Goal: Task Accomplishment & Management: Use online tool/utility

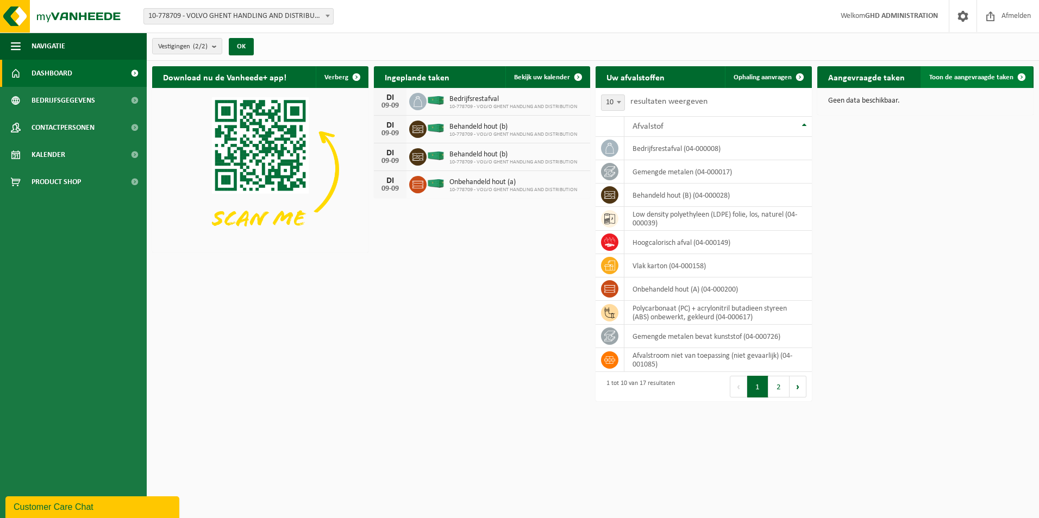
click at [955, 85] on link "Toon de aangevraagde taken" at bounding box center [976, 77] width 112 height 22
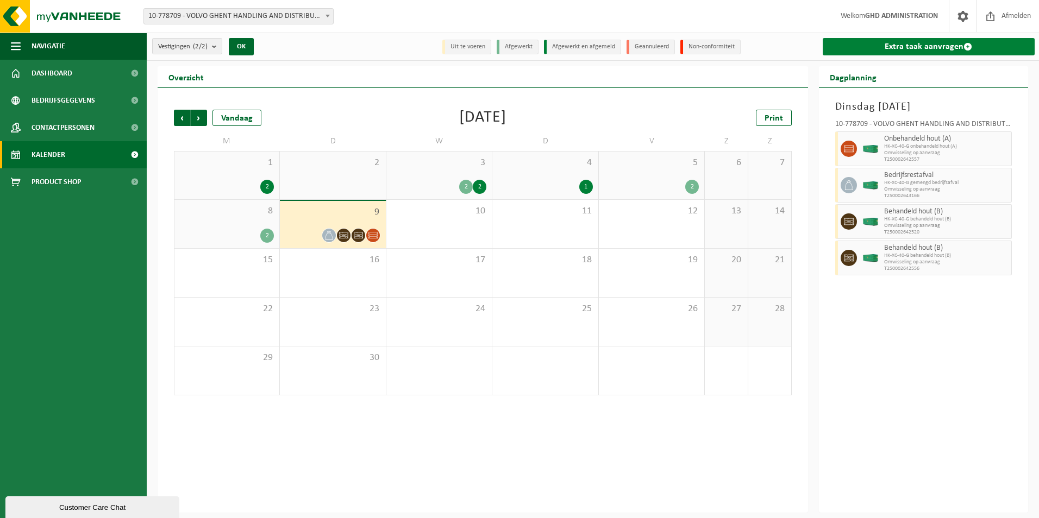
click at [917, 52] on link "Extra taak aanvragen" at bounding box center [929, 46] width 212 height 17
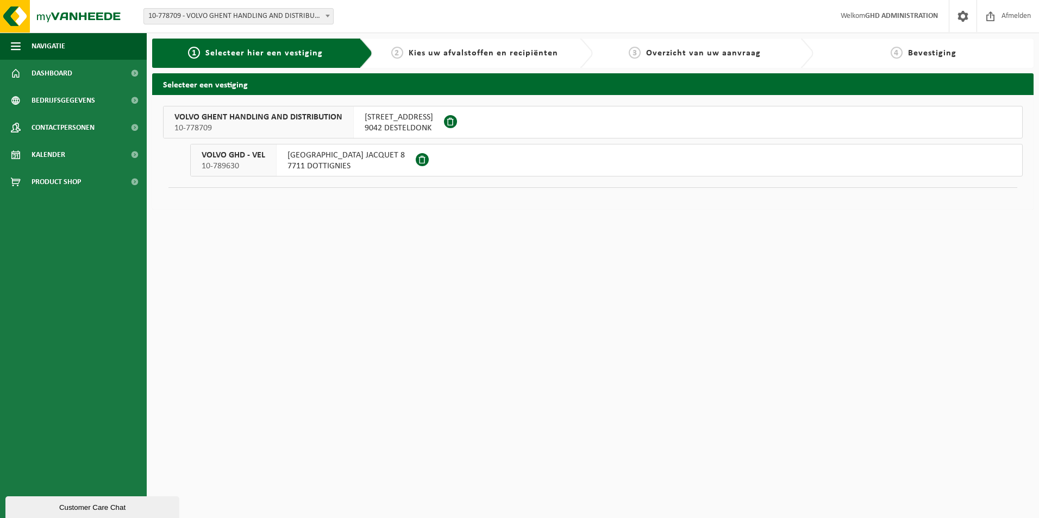
click at [388, 123] on span "9042 DESTELDONK" at bounding box center [399, 128] width 68 height 11
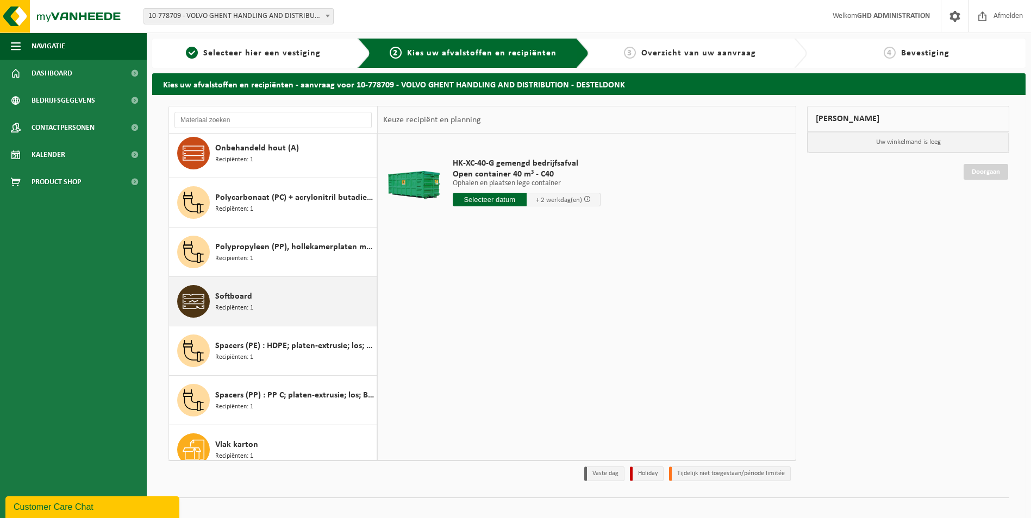
scroll to position [464, 0]
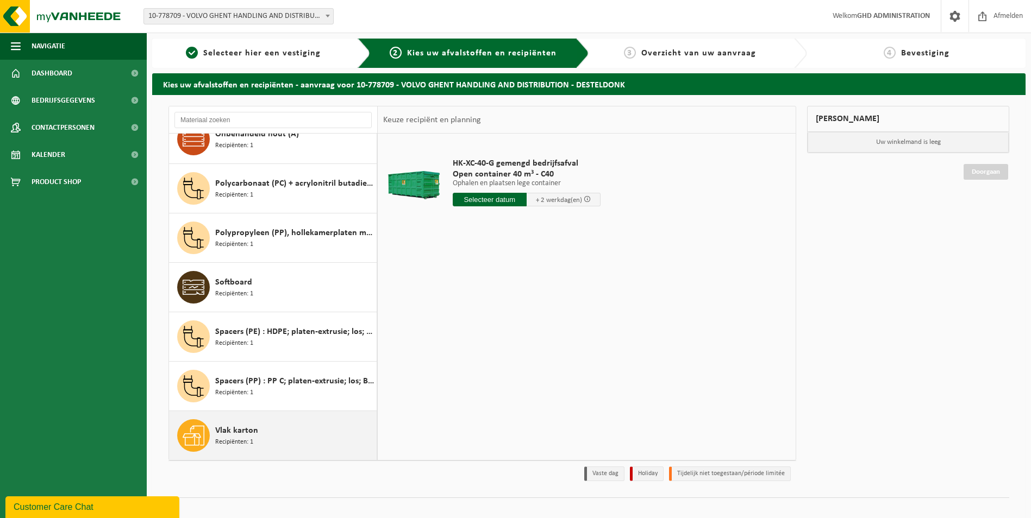
click at [274, 425] on div "Vlak karton Recipiënten: 1" at bounding box center [294, 435] width 159 height 33
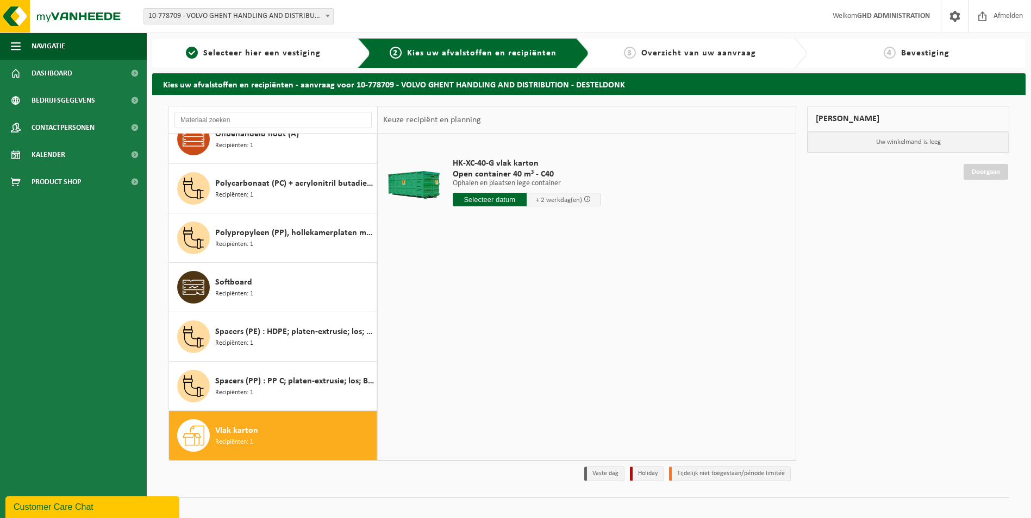
click at [479, 196] on input "text" at bounding box center [490, 200] width 74 height 14
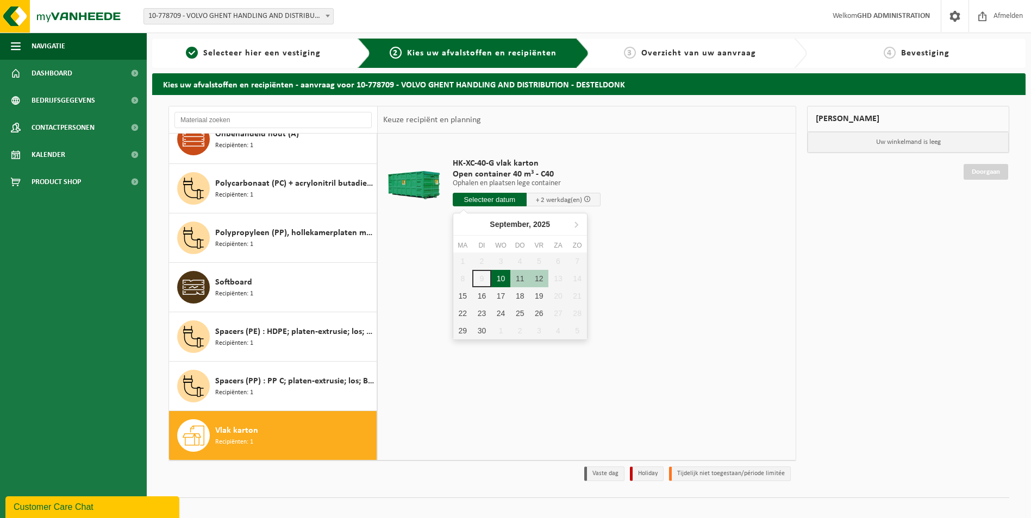
click at [502, 276] on div "10" at bounding box center [500, 278] width 19 height 17
type input "Van 2025-09-10"
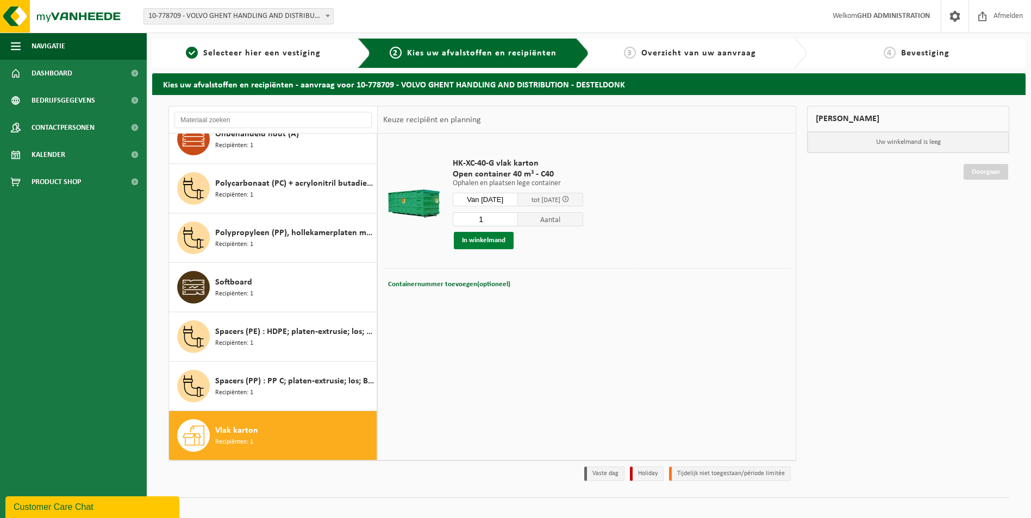
click at [497, 238] on button "In winkelmand" at bounding box center [484, 240] width 60 height 17
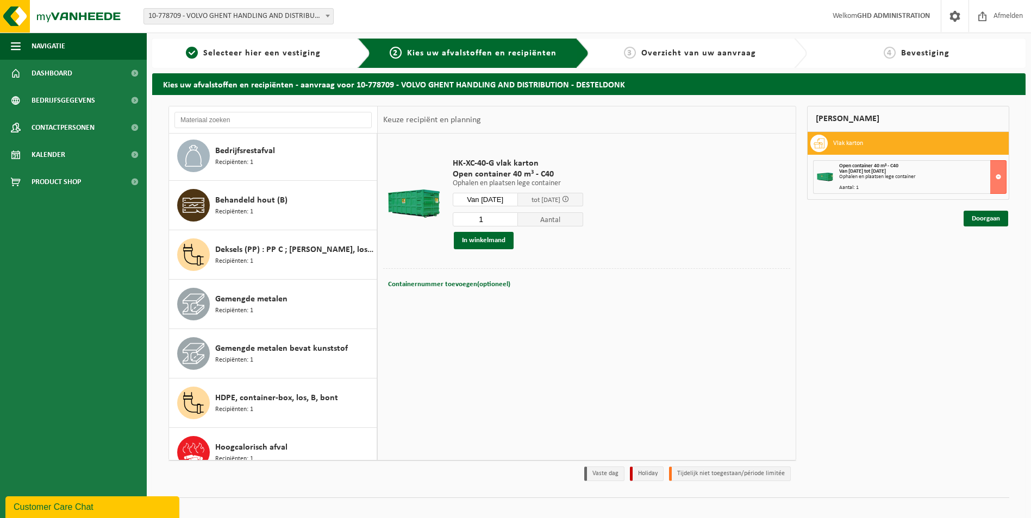
scroll to position [0, 0]
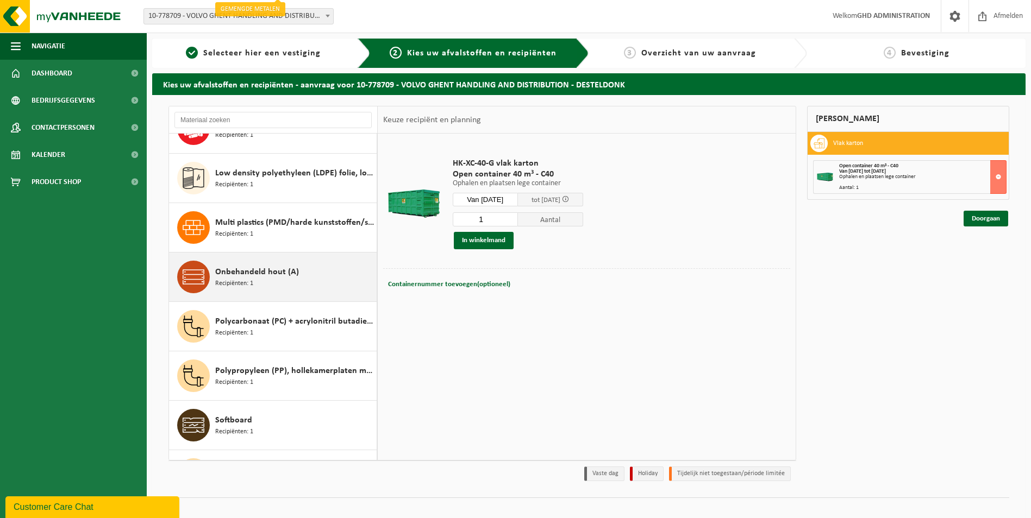
click at [205, 275] on span at bounding box center [193, 277] width 33 height 33
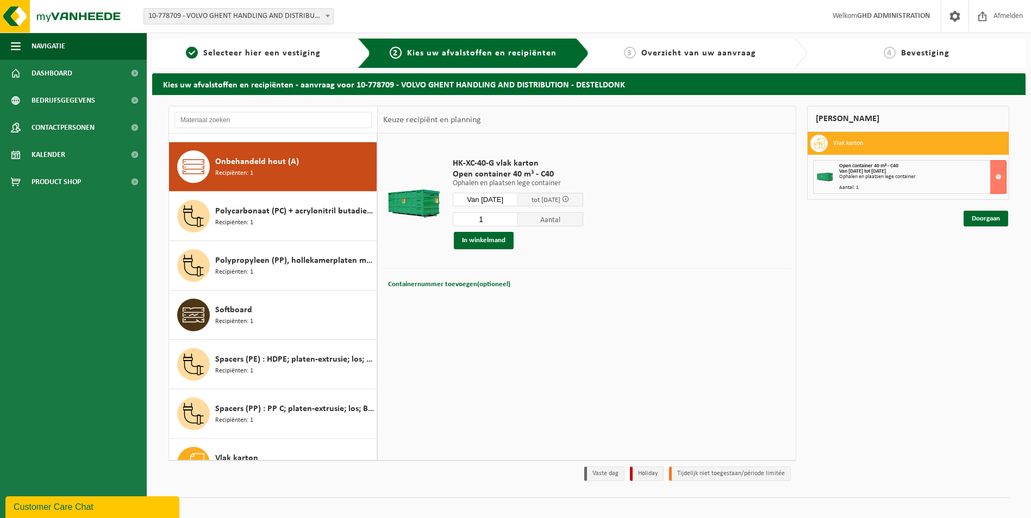
scroll to position [445, 0]
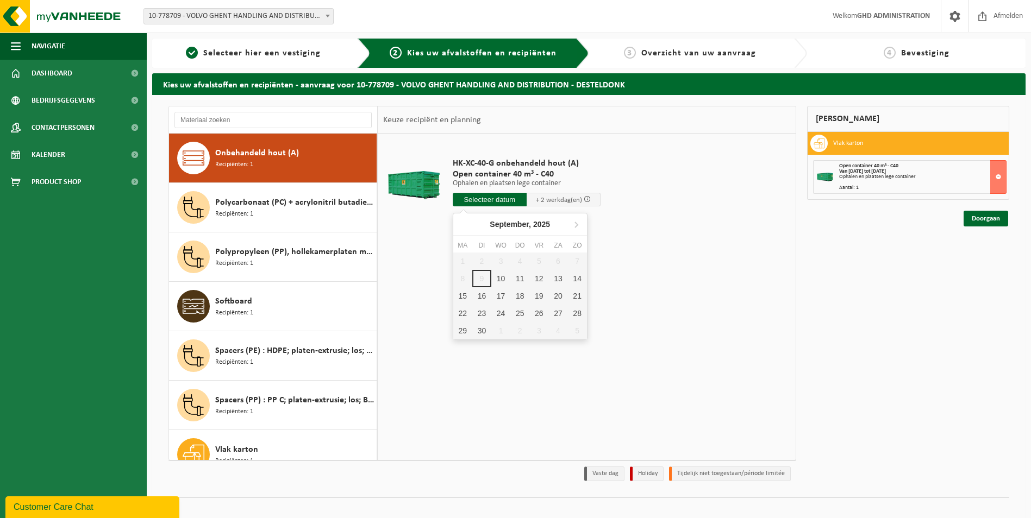
click at [506, 206] on input "text" at bounding box center [490, 200] width 74 height 14
click at [493, 281] on div "10" at bounding box center [500, 278] width 19 height 17
type input "Van 2025-09-10"
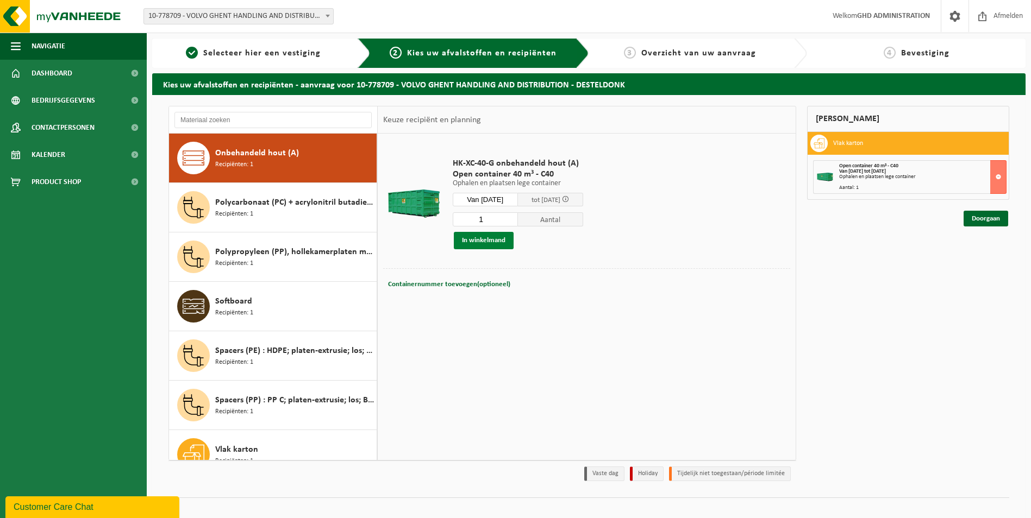
click at [476, 239] on button "In winkelmand" at bounding box center [484, 240] width 60 height 17
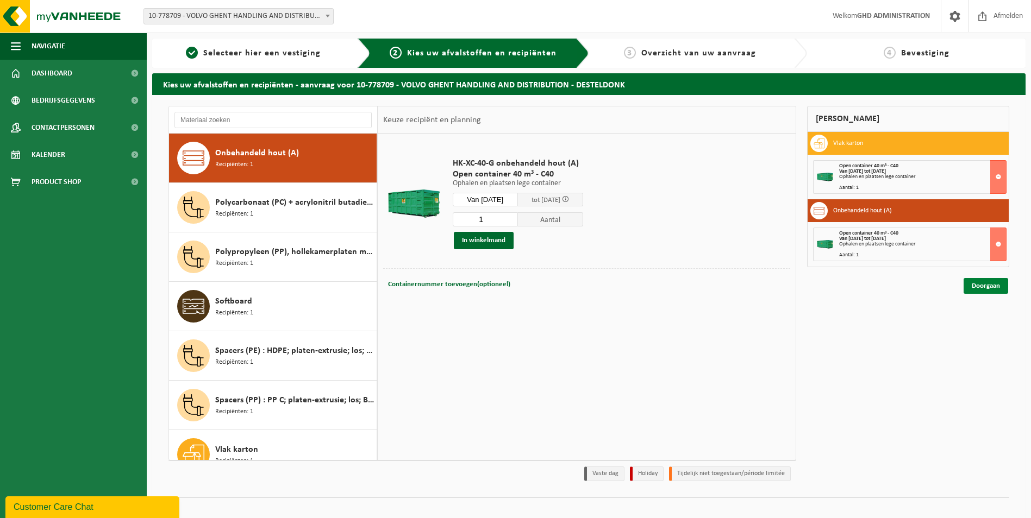
click at [976, 288] on link "Doorgaan" at bounding box center [985, 286] width 45 height 16
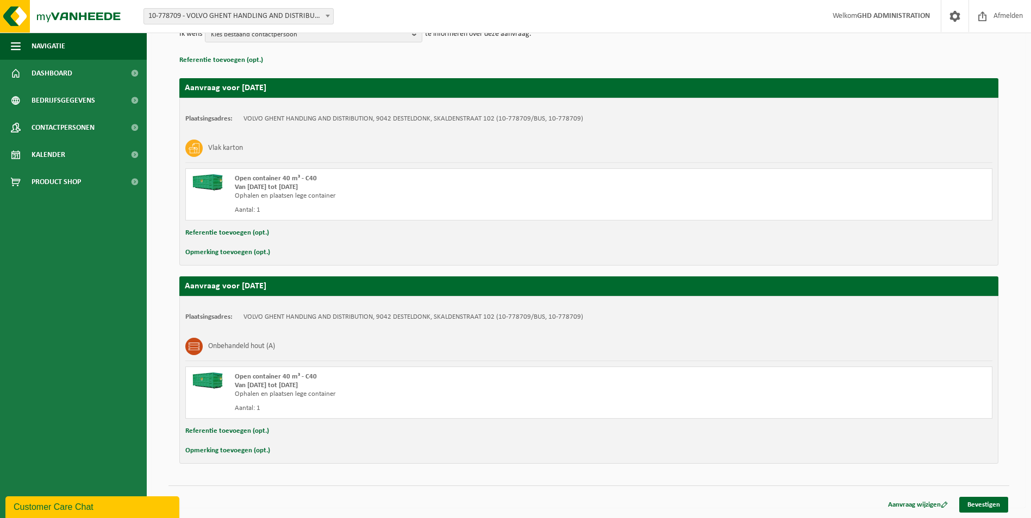
scroll to position [146, 0]
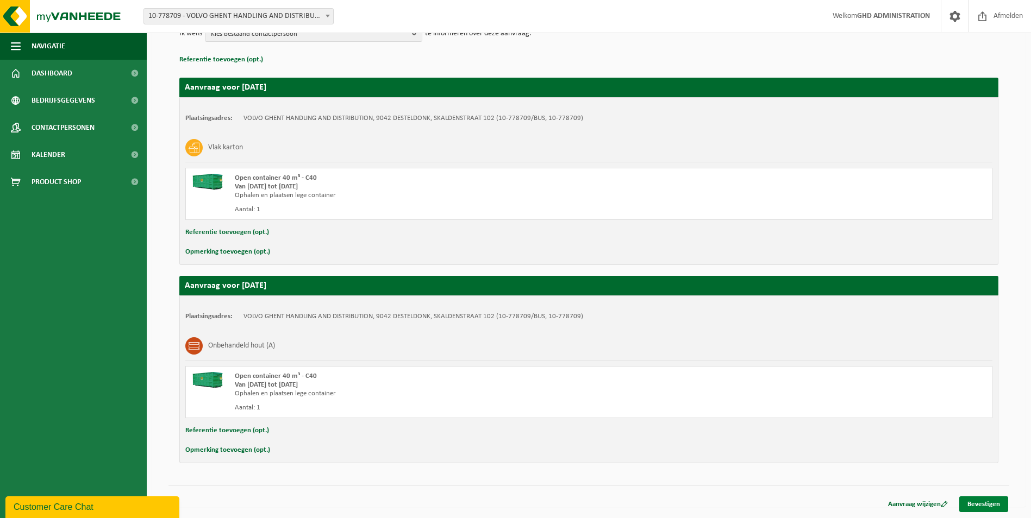
click at [993, 500] on link "Bevestigen" at bounding box center [983, 505] width 49 height 16
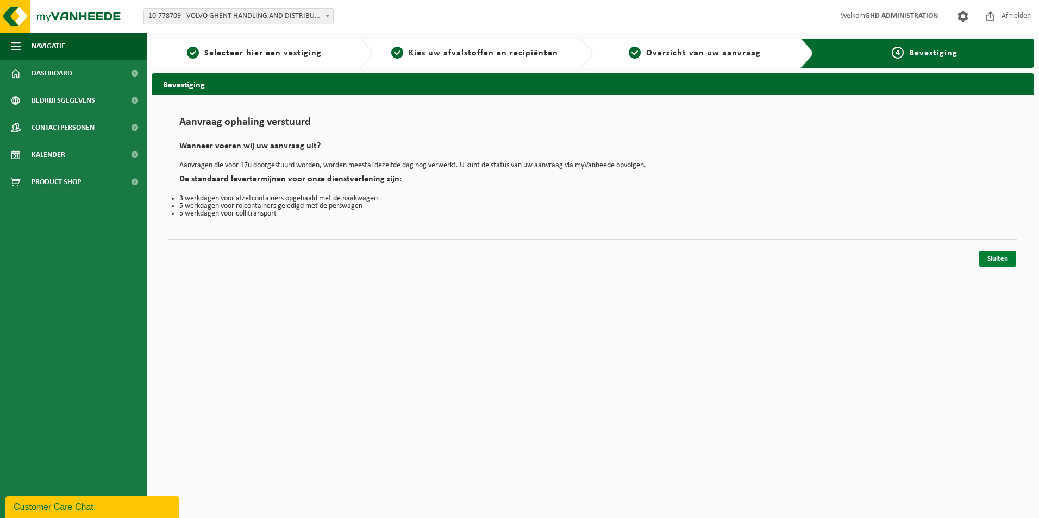
click at [997, 261] on link "Sluiten" at bounding box center [997, 259] width 37 height 16
